Goal: Task Accomplishment & Management: Manage account settings

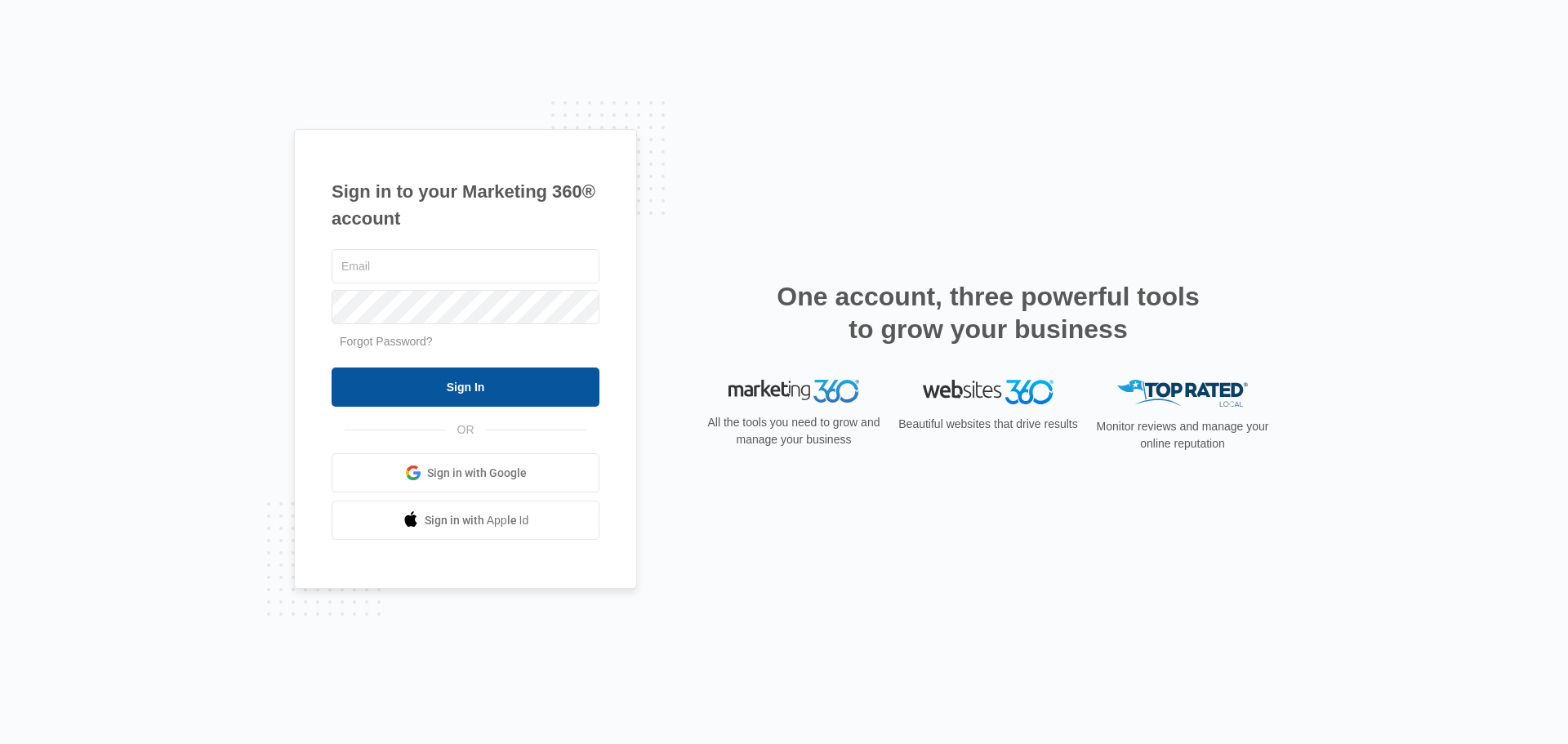
type input "[EMAIL_ADDRESS][DOMAIN_NAME]"
click at [463, 387] on input "Sign In" at bounding box center [465, 387] width 267 height 39
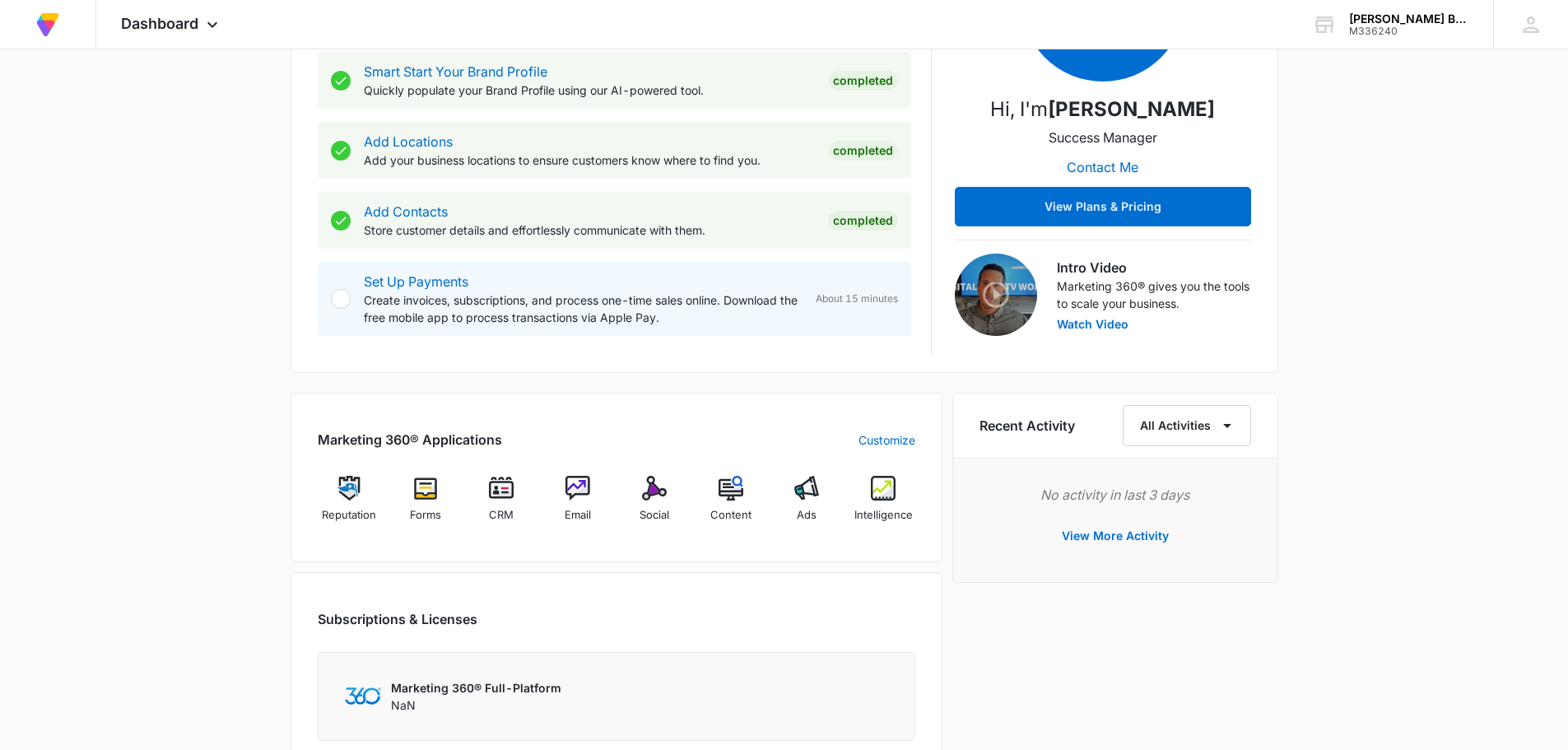
scroll to position [412, 0]
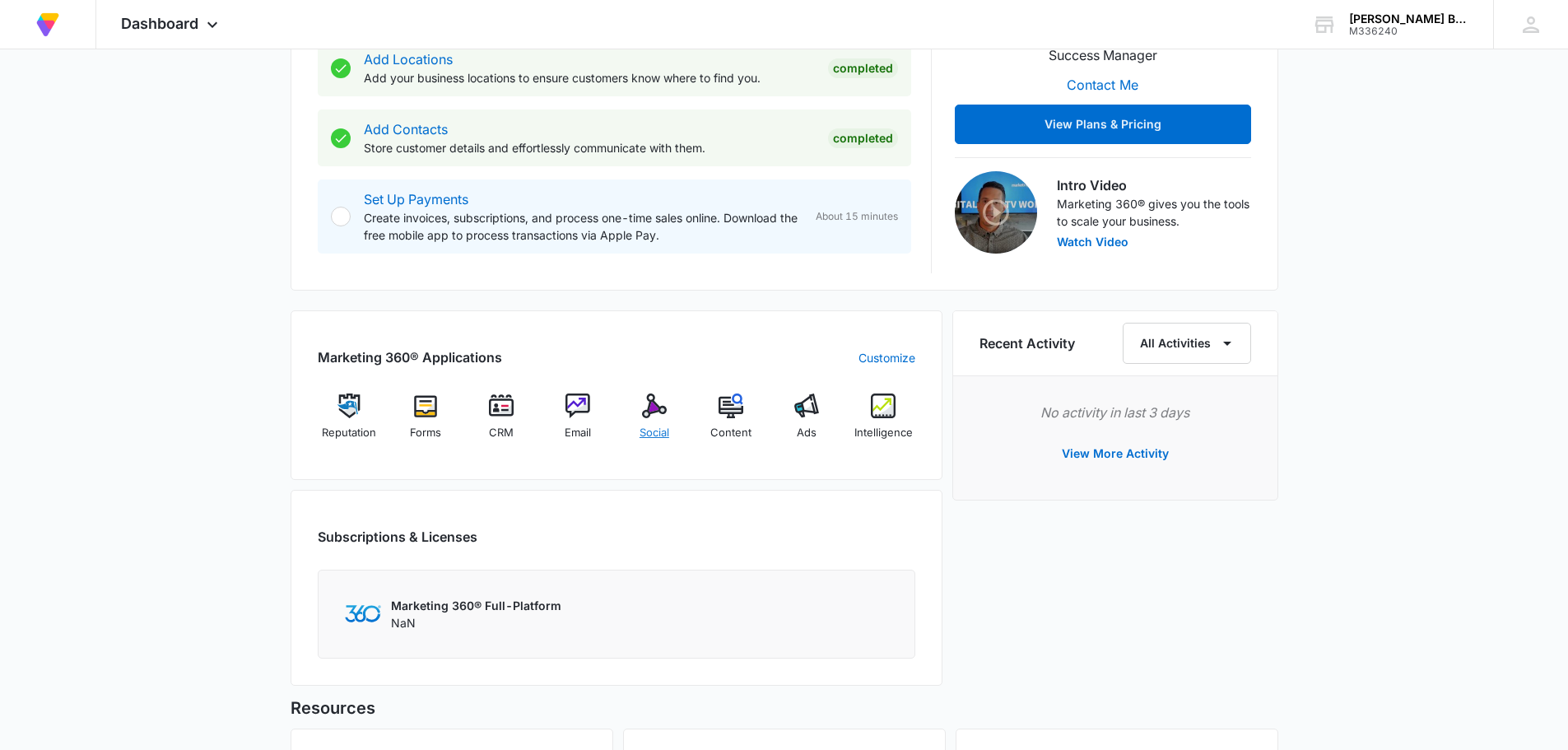
click at [652, 416] on img at bounding box center [654, 405] width 24 height 25
